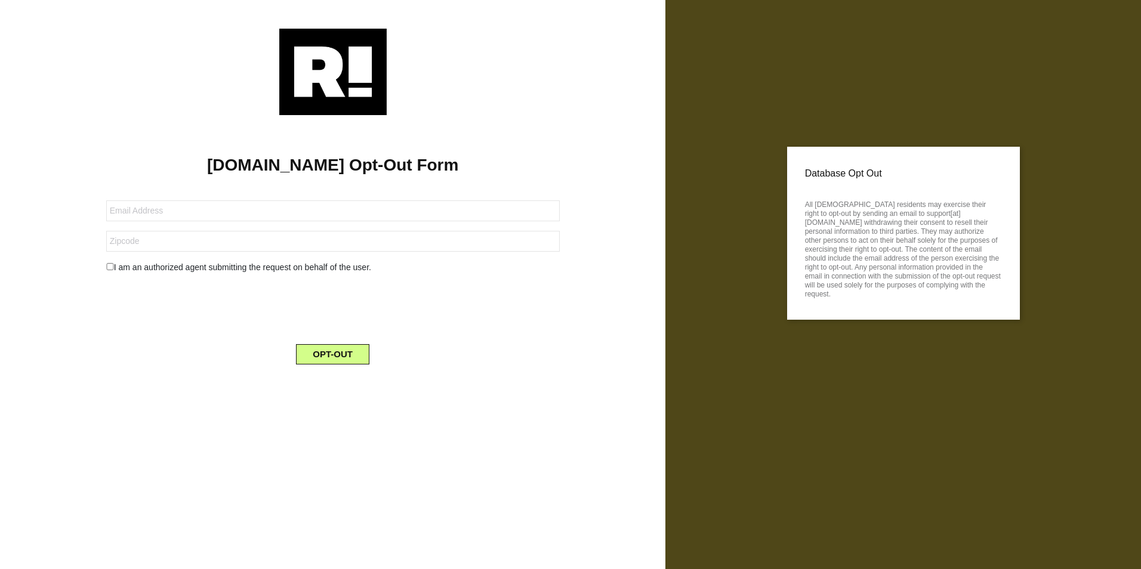
type input "[EMAIL_ADDRESS][DOMAIN_NAME]"
click at [210, 236] on input "text" at bounding box center [333, 241] width 454 height 21
type input "29020"
click at [108, 267] on input "checkbox" at bounding box center [110, 266] width 8 height 7
checkbox input "true"
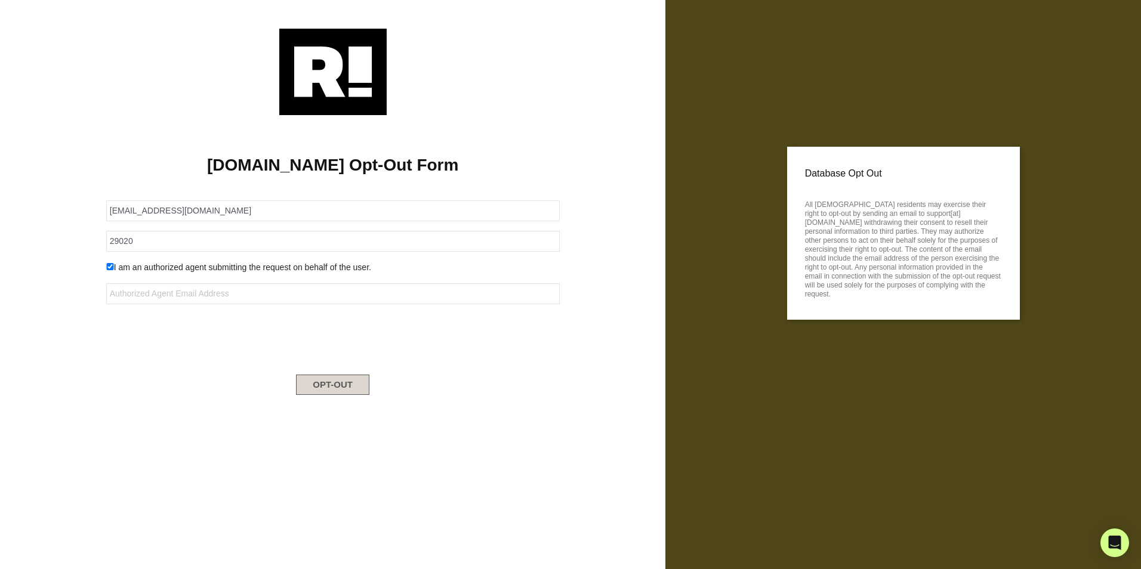
click at [340, 378] on button "OPT-OUT" at bounding box center [332, 385] width 73 height 20
